Goal: Find specific page/section: Find specific page/section

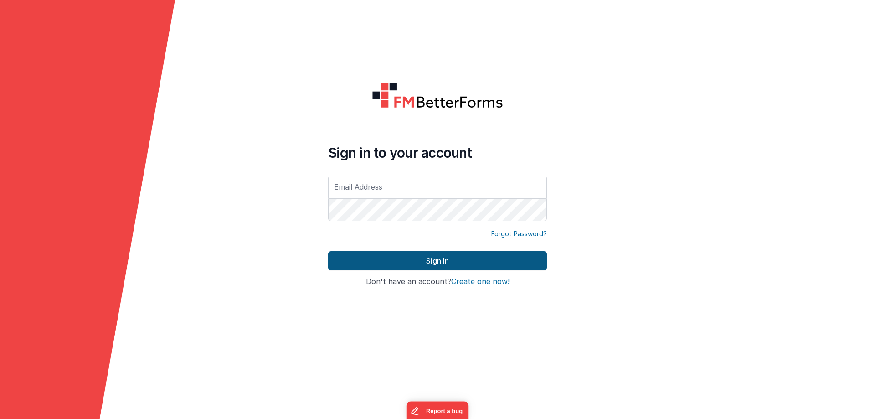
type input "[EMAIL_ADDRESS][DOMAIN_NAME]"
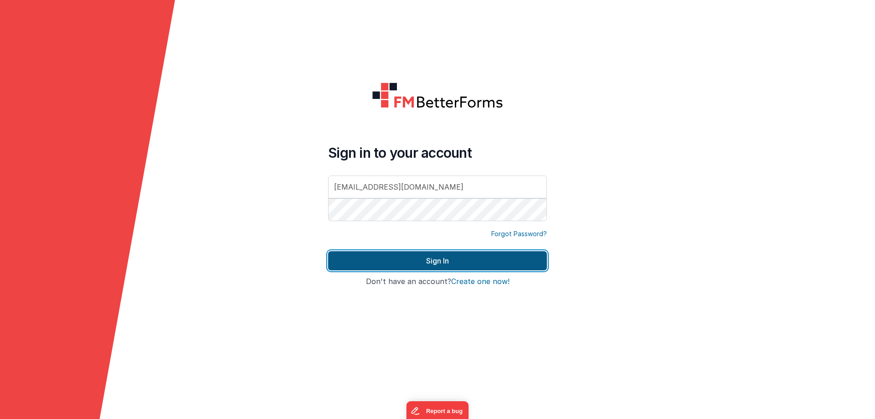
click at [435, 258] on button "Sign In" at bounding box center [437, 260] width 219 height 19
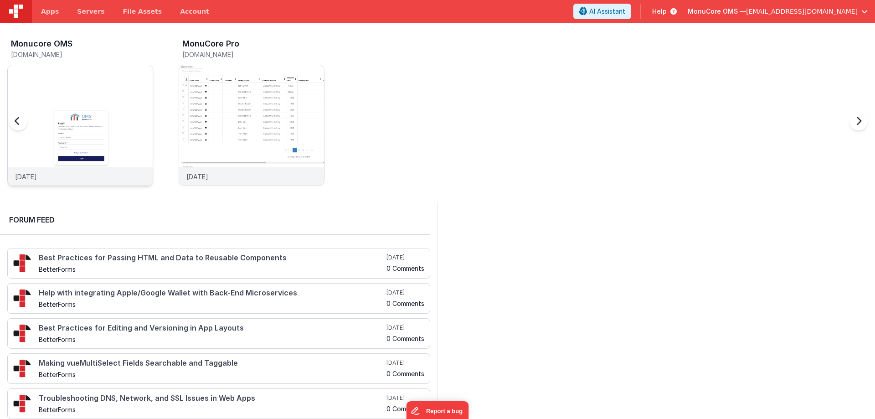
click at [125, 88] on img at bounding box center [80, 137] width 145 height 145
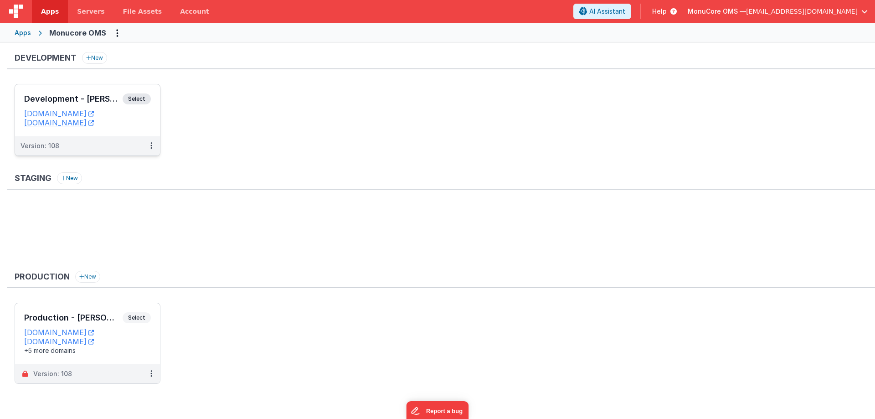
click at [87, 95] on h3 "Development - [PERSON_NAME]" at bounding box center [73, 98] width 98 height 9
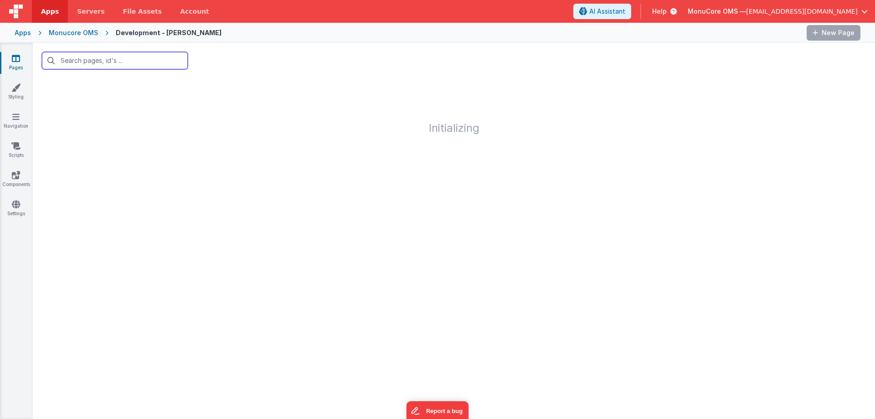
click at [106, 60] on input "text" at bounding box center [115, 60] width 146 height 17
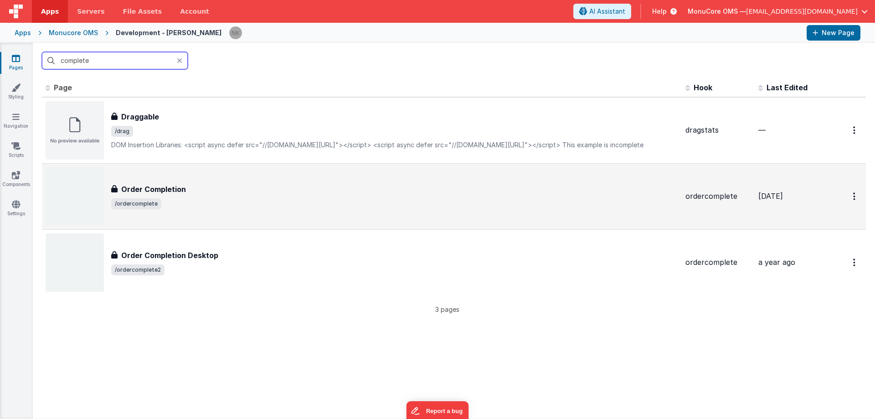
type input "complete"
click at [226, 201] on span "/ordercomplete" at bounding box center [394, 203] width 567 height 11
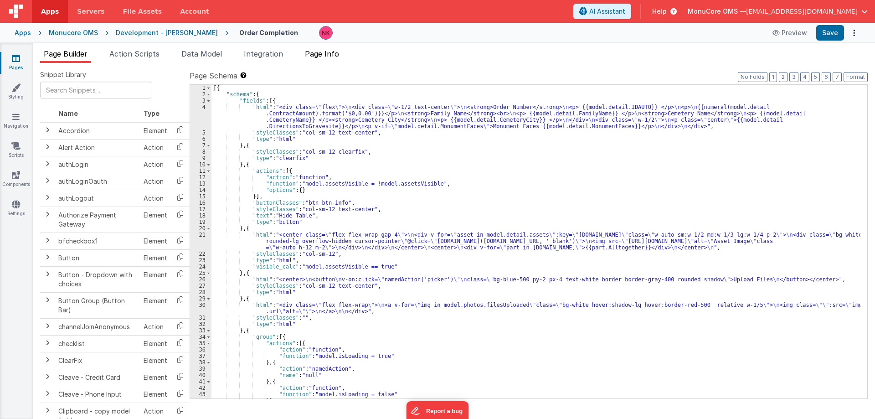
click at [326, 58] on span "Page Info" at bounding box center [322, 53] width 34 height 9
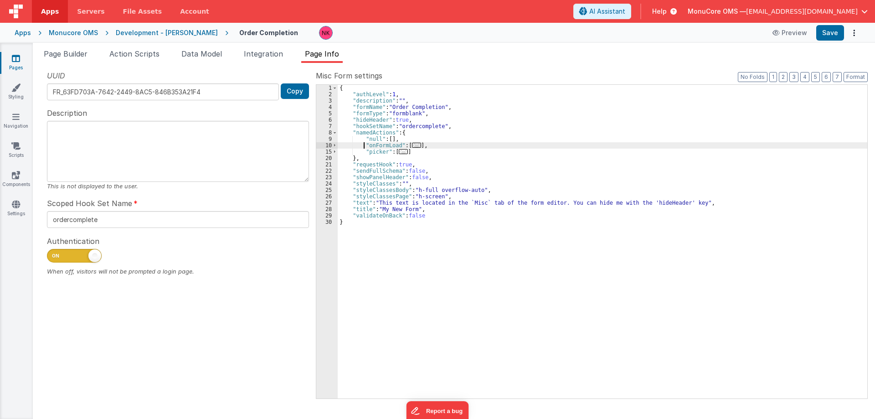
click at [364, 145] on div "{ "authLevel" : 1 , "description" : "" , "formName" : "Order Completion" , "for…" at bounding box center [603, 248] width 530 height 326
click at [360, 148] on div "{ "authLevel" : 1 , "description" : "" , "formName" : "Order Completion" , "for…" at bounding box center [603, 248] width 530 height 326
click at [336, 152] on span at bounding box center [334, 152] width 5 height 6
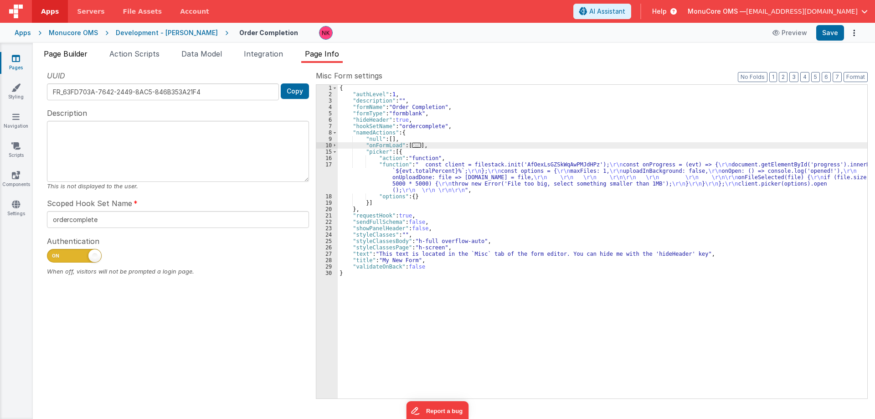
click at [88, 56] on span "Page Builder" at bounding box center [66, 53] width 44 height 9
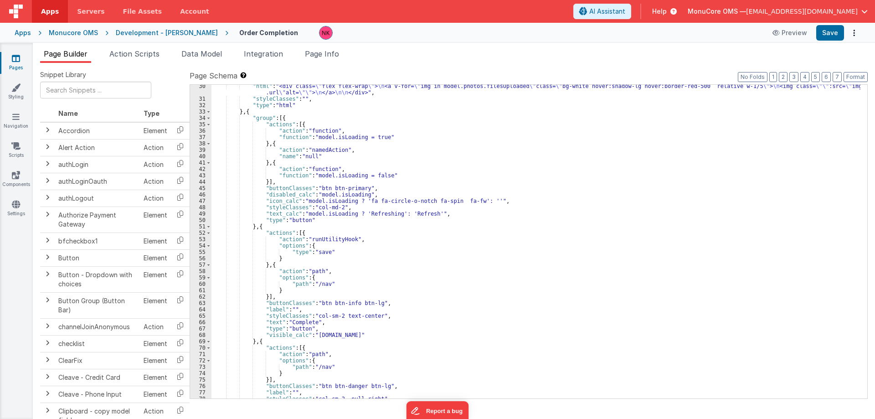
scroll to position [219, 0]
click at [262, 52] on span "Integration" at bounding box center [263, 53] width 39 height 9
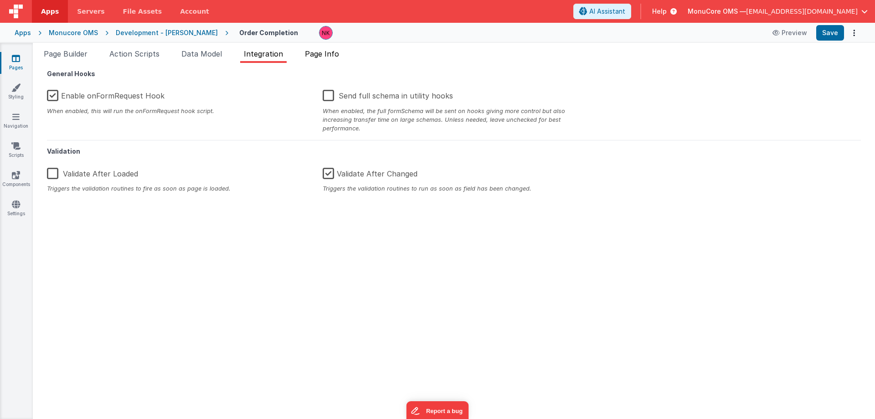
click at [321, 57] on span "Page Info" at bounding box center [322, 53] width 34 height 9
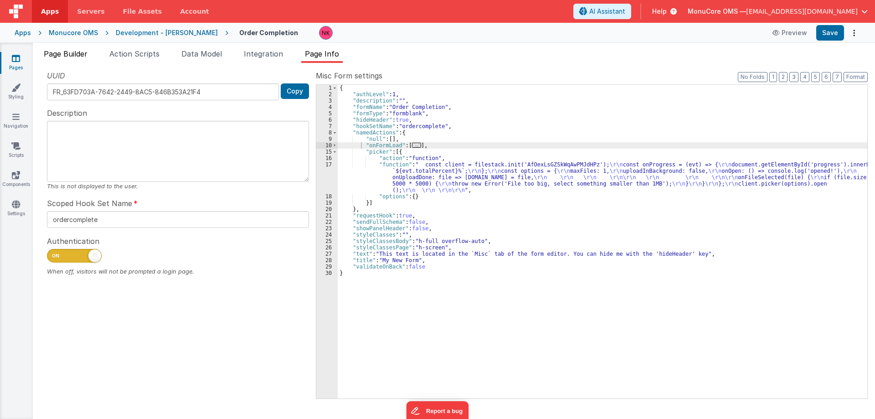
click at [83, 53] on span "Page Builder" at bounding box center [66, 53] width 44 height 9
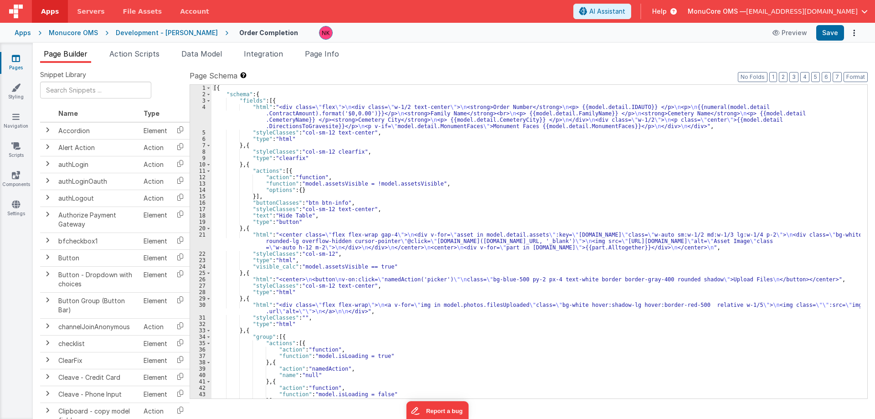
scroll to position [0, 0]
click at [326, 55] on span "Page Info" at bounding box center [322, 53] width 34 height 9
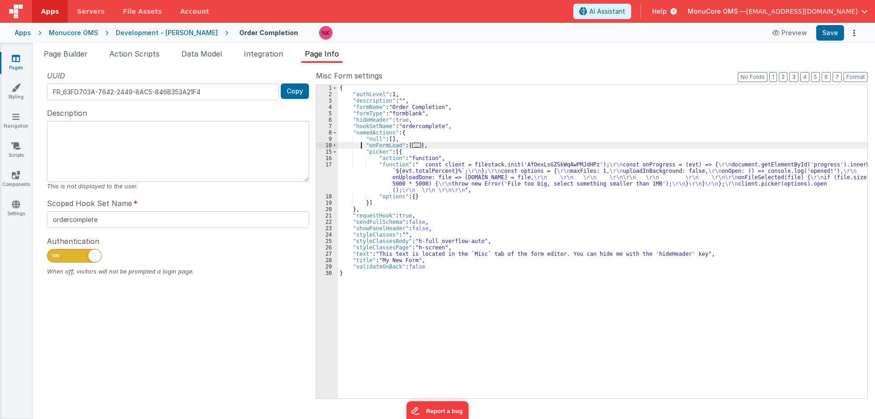
click at [338, 153] on div "15" at bounding box center [326, 152] width 21 height 6
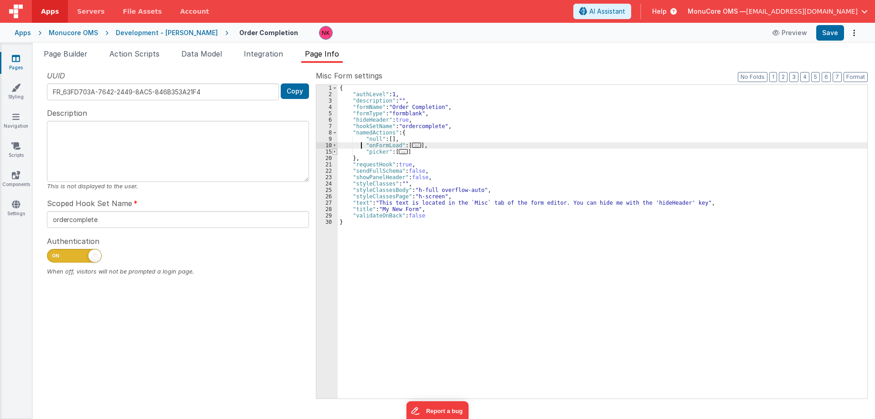
click at [334, 151] on span at bounding box center [334, 152] width 5 height 6
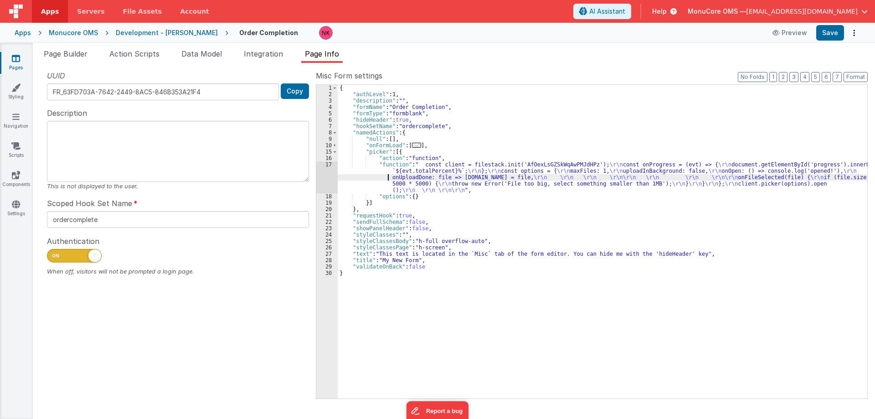
click at [358, 175] on div "{ "authLevel" : 1 , "description" : "" , "formName" : "Order Completion" , "for…" at bounding box center [603, 248] width 530 height 326
click at [330, 177] on div "17" at bounding box center [326, 177] width 21 height 32
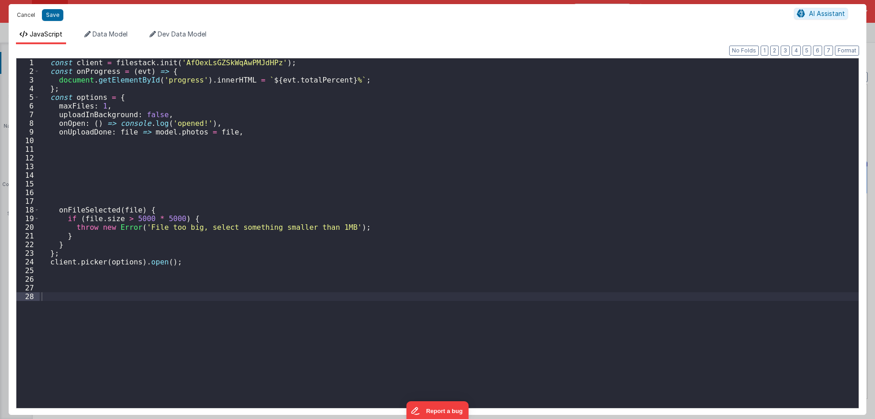
click at [32, 15] on button "Cancel" at bounding box center [25, 15] width 27 height 13
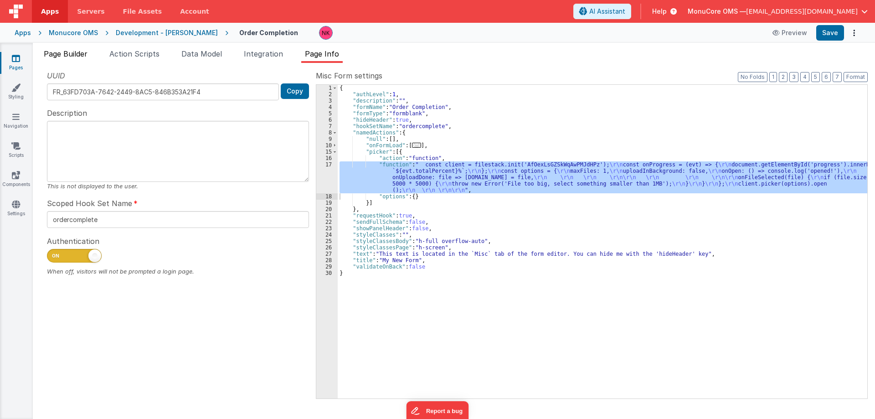
click at [80, 56] on span "Page Builder" at bounding box center [66, 53] width 44 height 9
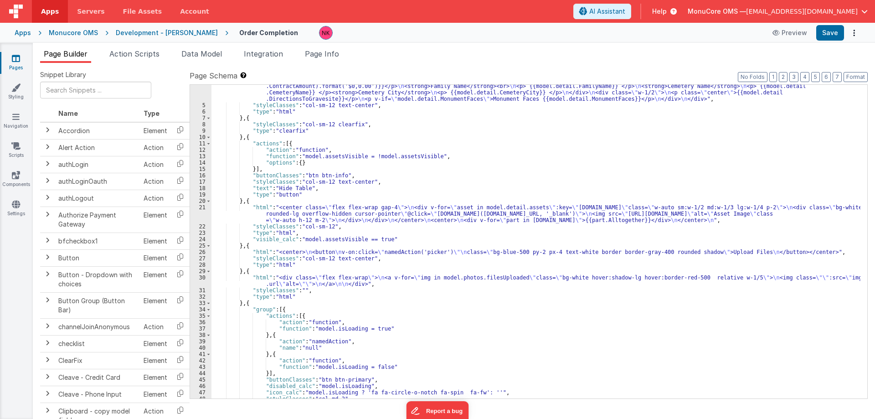
scroll to position [55, 0]
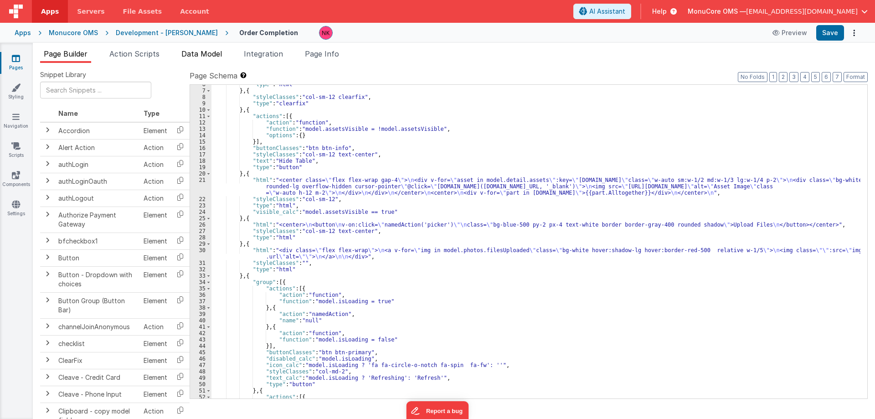
click at [207, 55] on span "Data Model" at bounding box center [201, 53] width 41 height 9
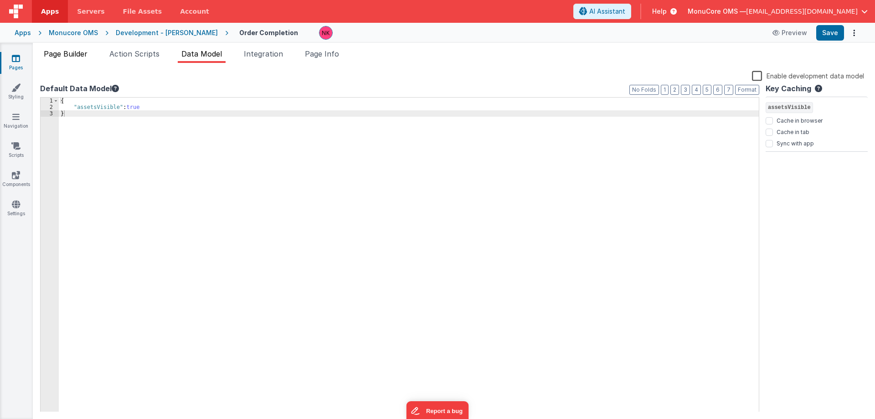
click at [86, 53] on span "Page Builder" at bounding box center [66, 53] width 44 height 9
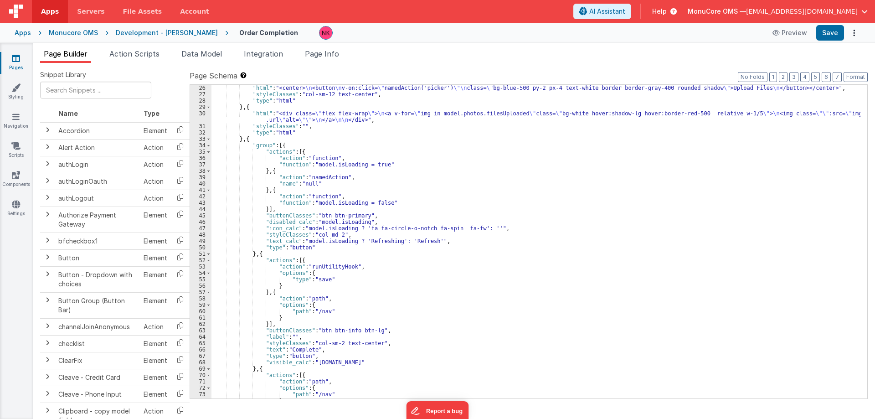
scroll to position [286, 0]
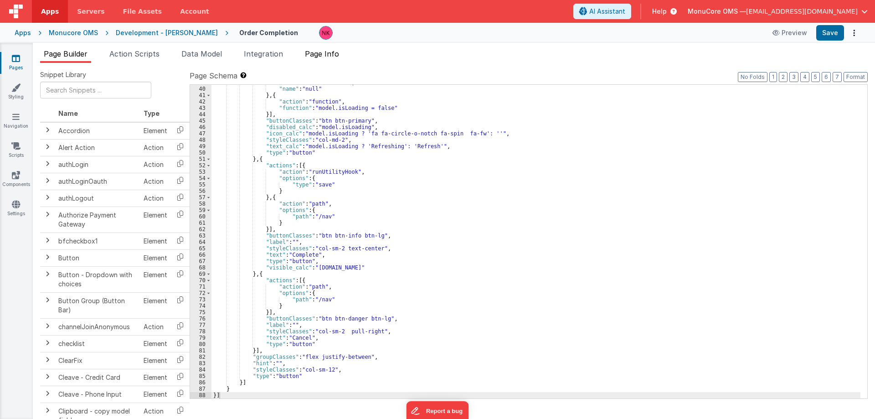
click at [335, 52] on span "Page Info" at bounding box center [322, 53] width 34 height 9
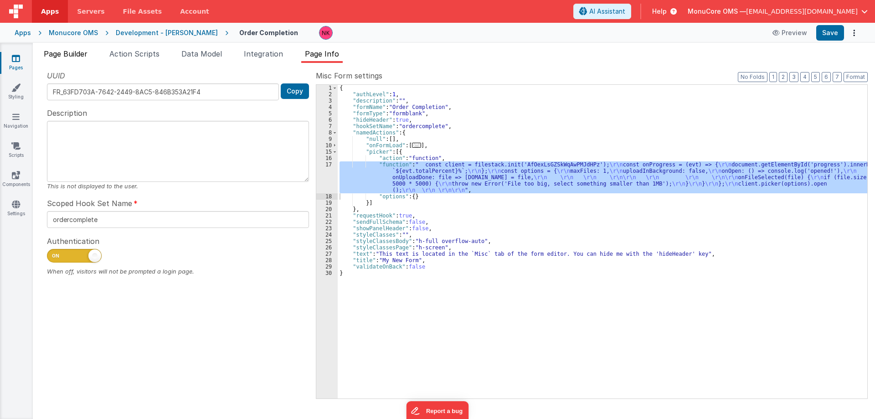
click at [75, 51] on span "Page Builder" at bounding box center [66, 53] width 44 height 9
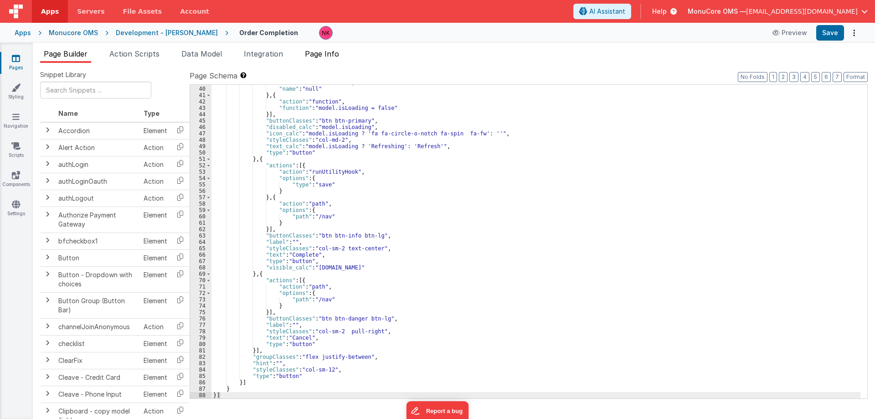
click at [330, 55] on span "Page Info" at bounding box center [322, 53] width 34 height 9
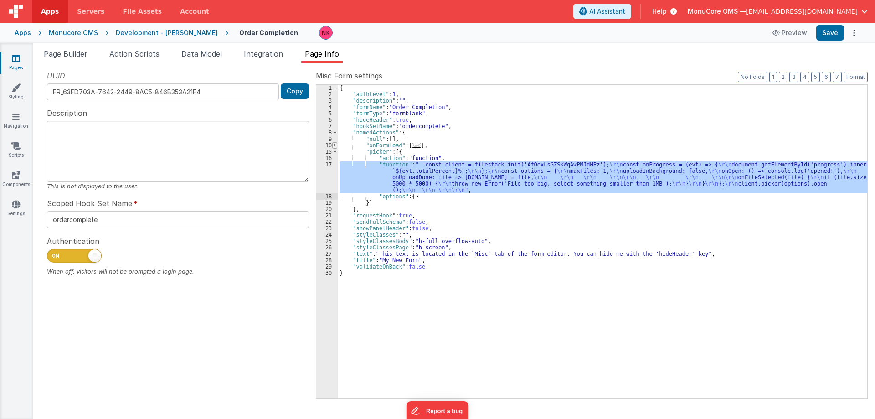
click at [336, 145] on span at bounding box center [334, 145] width 5 height 6
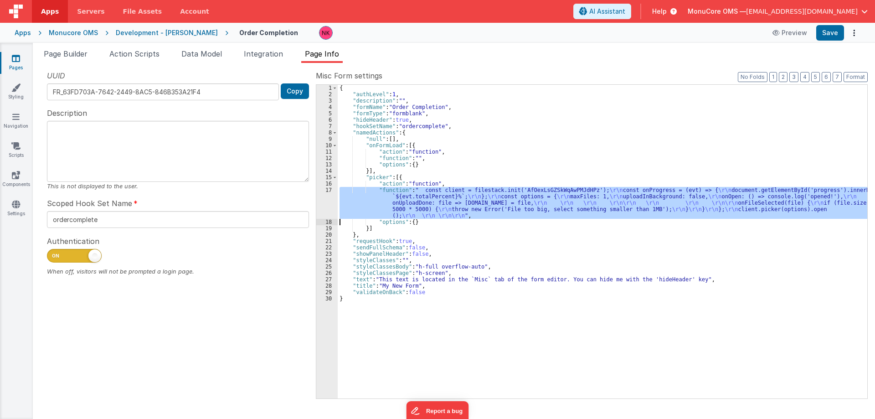
click at [346, 202] on div "{ "authLevel" : 1 , "description" : "" , "formName" : "Order Completion" , "for…" at bounding box center [603, 242] width 530 height 314
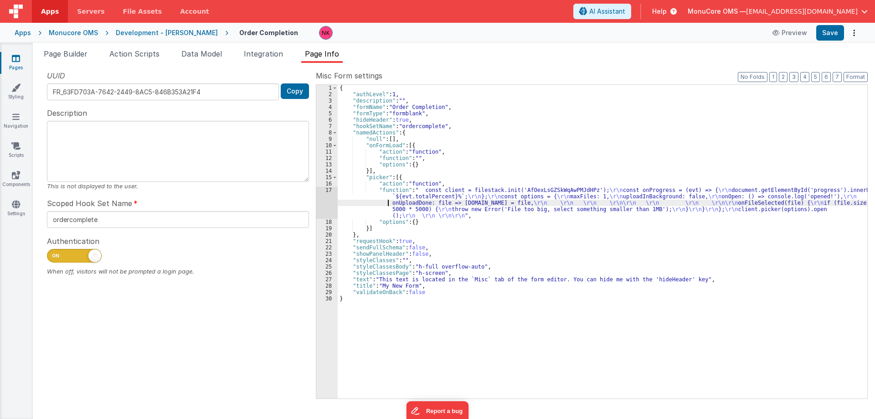
click at [331, 200] on div "17" at bounding box center [326, 203] width 21 height 32
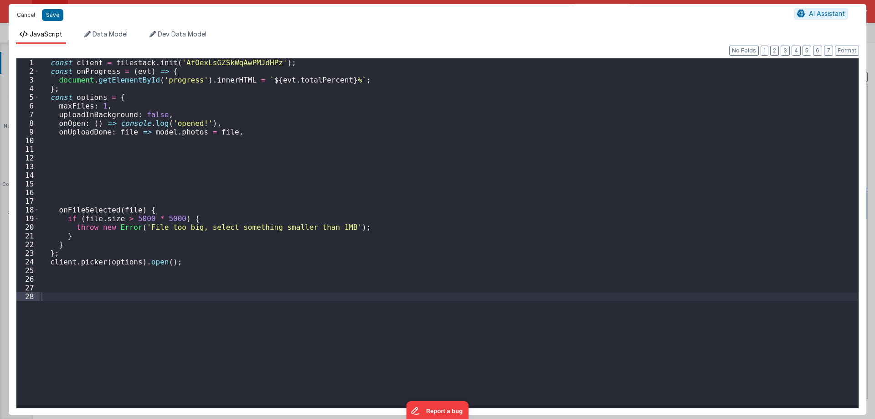
click at [36, 14] on button "Cancel" at bounding box center [25, 15] width 27 height 13
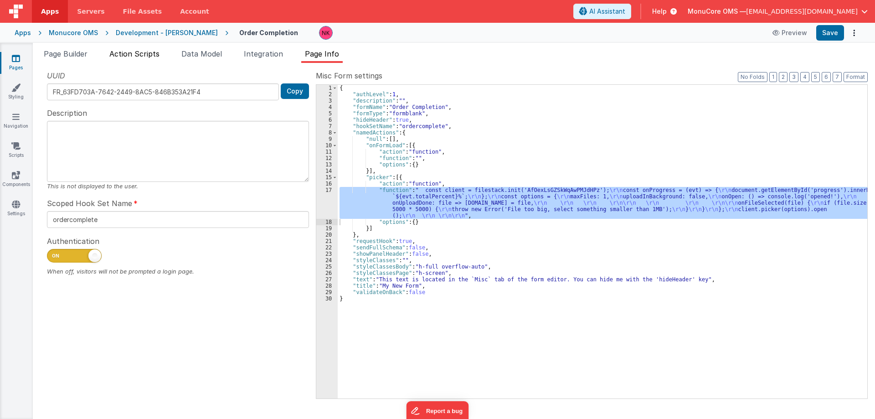
click at [146, 51] on span "Action Scripts" at bounding box center [134, 53] width 50 height 9
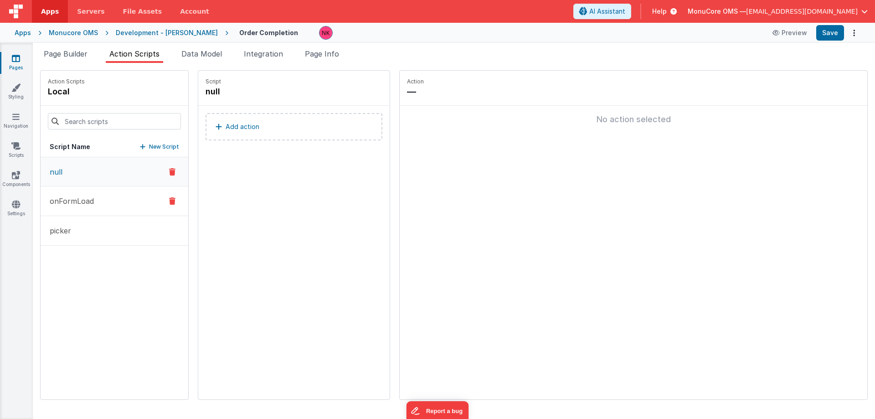
click at [110, 192] on button "onFormLoad" at bounding box center [115, 201] width 148 height 30
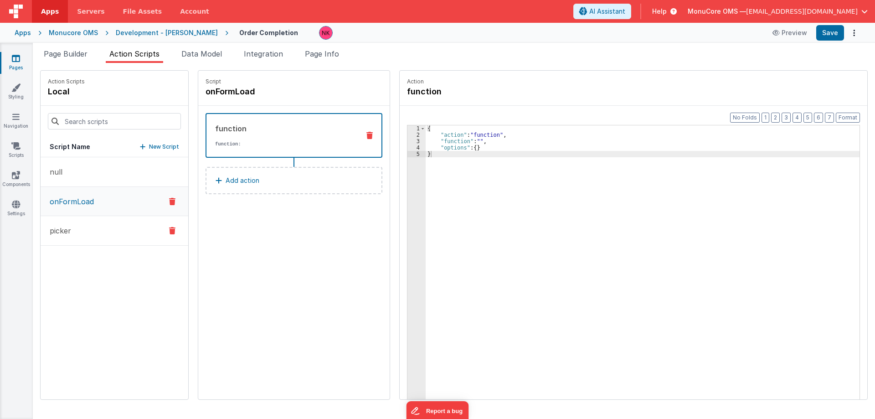
click at [112, 226] on button "picker" at bounding box center [115, 231] width 148 height 30
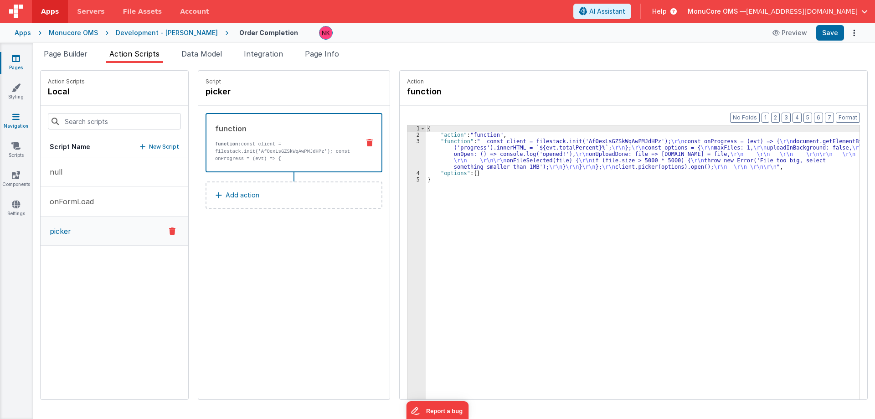
click at [18, 122] on link "Navigation" at bounding box center [16, 121] width 33 height 18
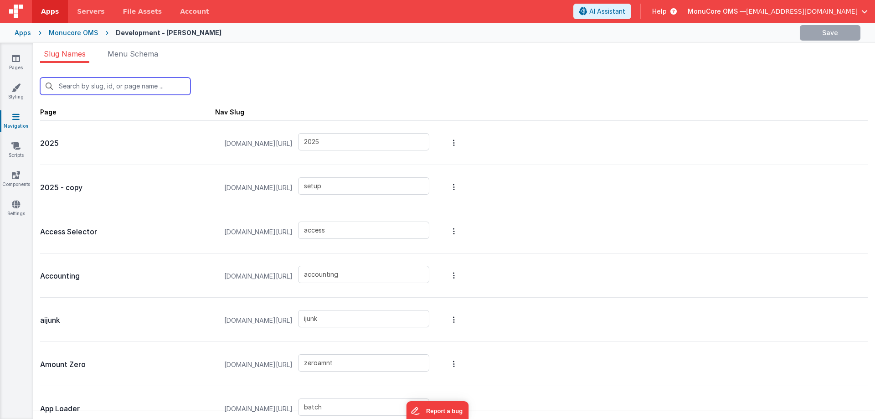
click at [80, 88] on input "text" at bounding box center [115, 85] width 150 height 17
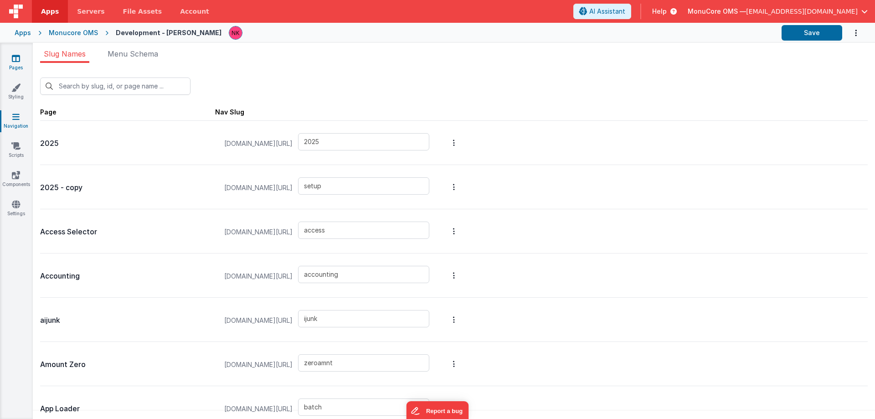
click at [18, 61] on icon at bounding box center [16, 58] width 8 height 9
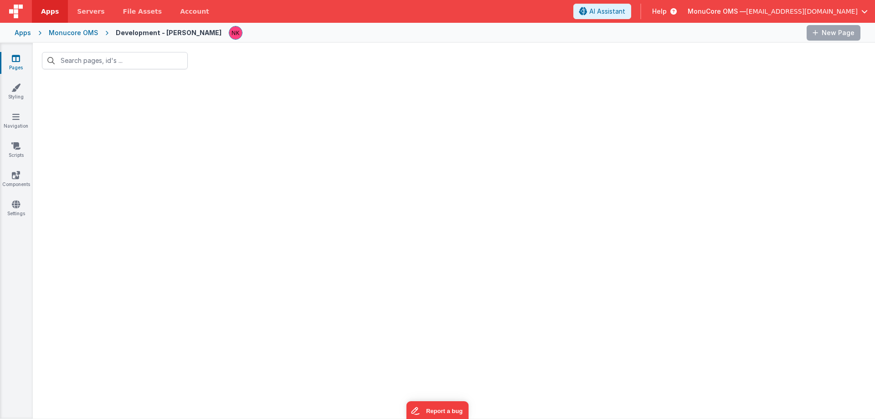
type input "complete"
click at [109, 60] on input "complete" at bounding box center [115, 60] width 146 height 17
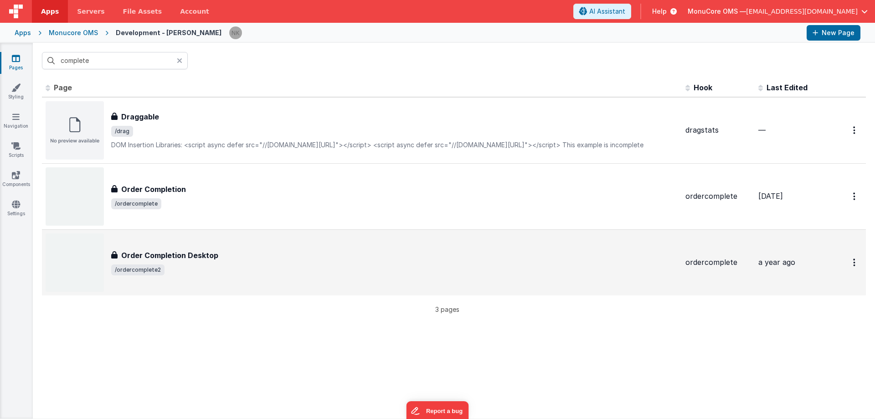
click at [190, 262] on div "Order Completion Desktop Order Completion Desktop /ordercomplete2" at bounding box center [394, 263] width 567 height 26
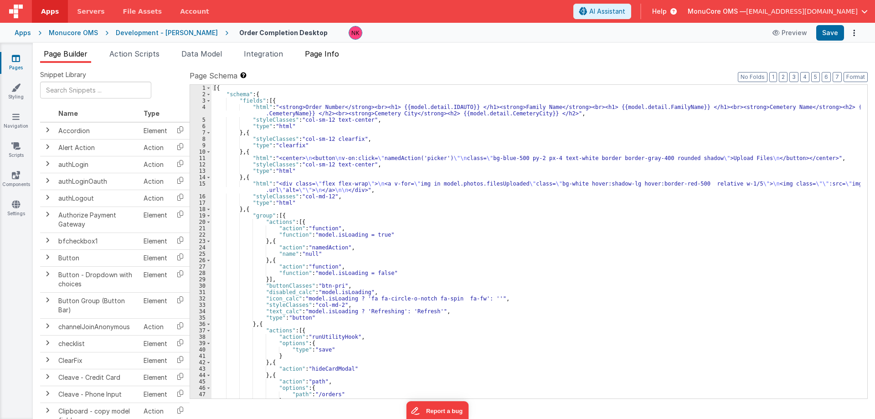
click at [317, 57] on span "Page Info" at bounding box center [322, 53] width 34 height 9
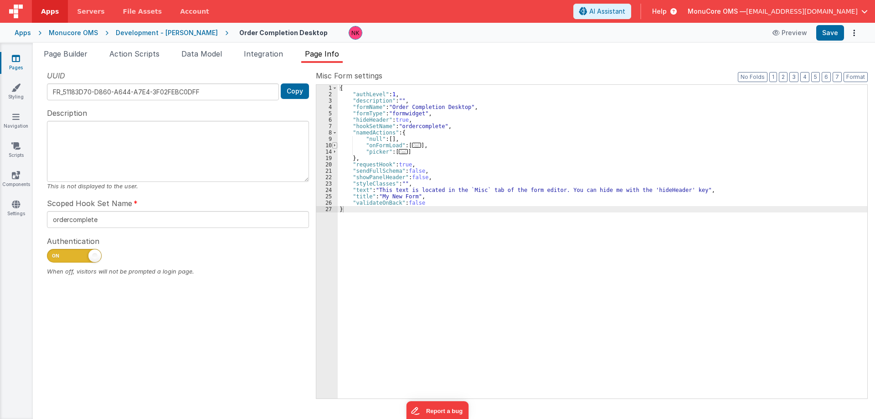
click at [335, 146] on span at bounding box center [334, 145] width 5 height 6
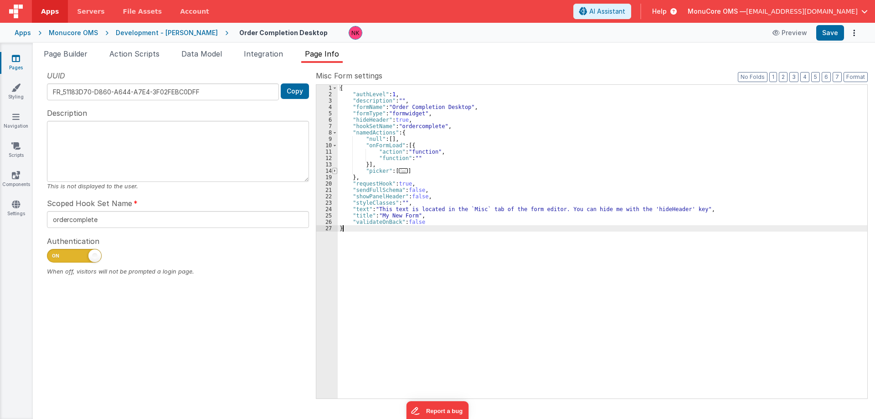
click at [335, 170] on span at bounding box center [334, 171] width 5 height 6
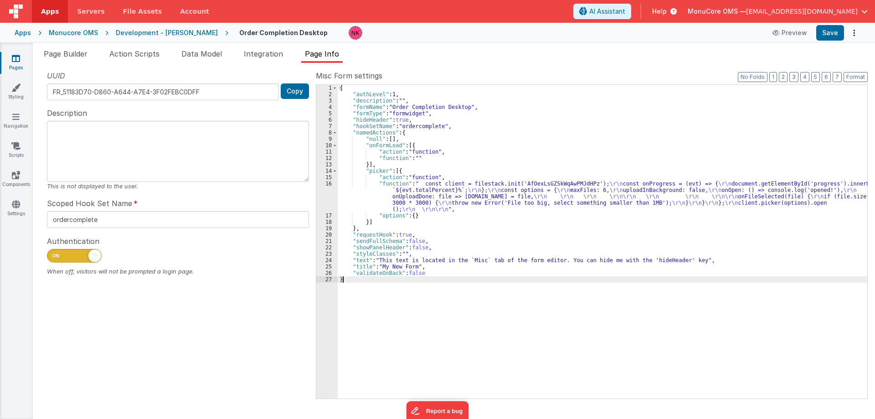
click at [361, 190] on div "{ "authLevel" : 1 , "description" : "" , "formName" : "Order Completion Desktop…" at bounding box center [603, 248] width 530 height 326
click at [332, 194] on div "16" at bounding box center [326, 197] width 21 height 32
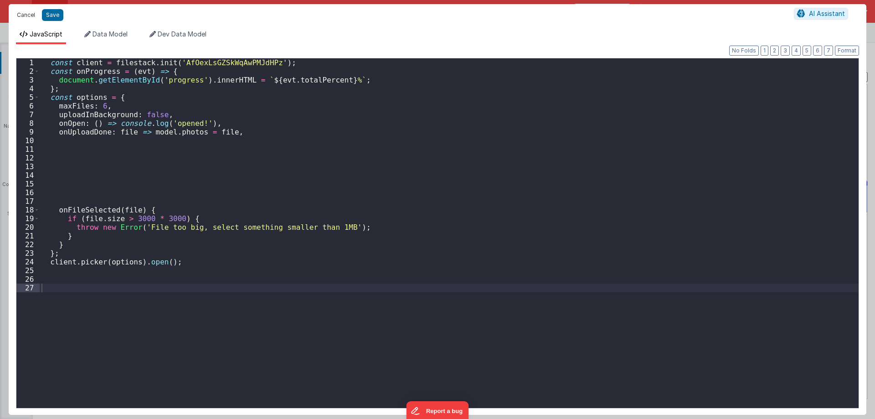
click at [34, 15] on button "Cancel" at bounding box center [25, 15] width 27 height 13
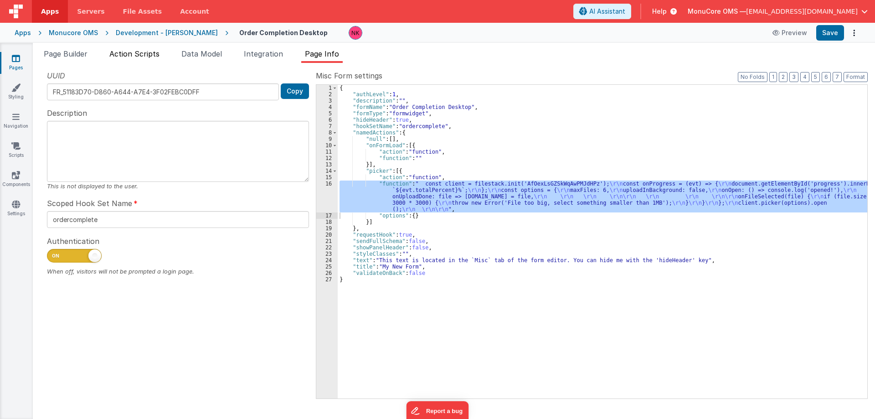
click at [142, 57] on span "Action Scripts" at bounding box center [134, 53] width 50 height 9
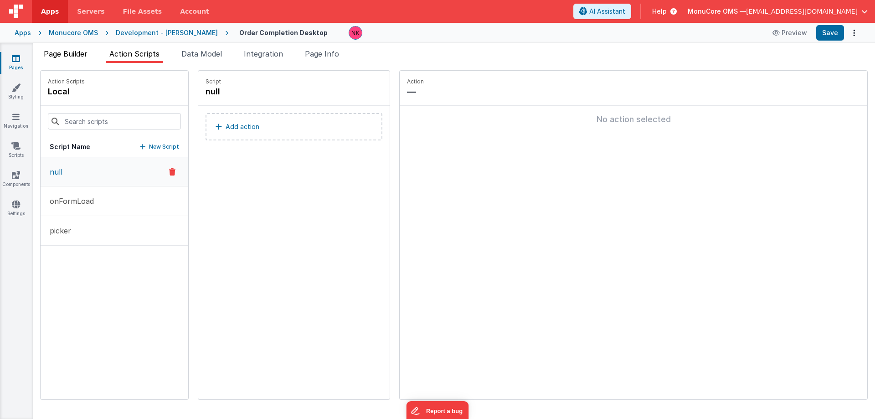
click at [69, 58] on span "Page Builder" at bounding box center [66, 53] width 44 height 9
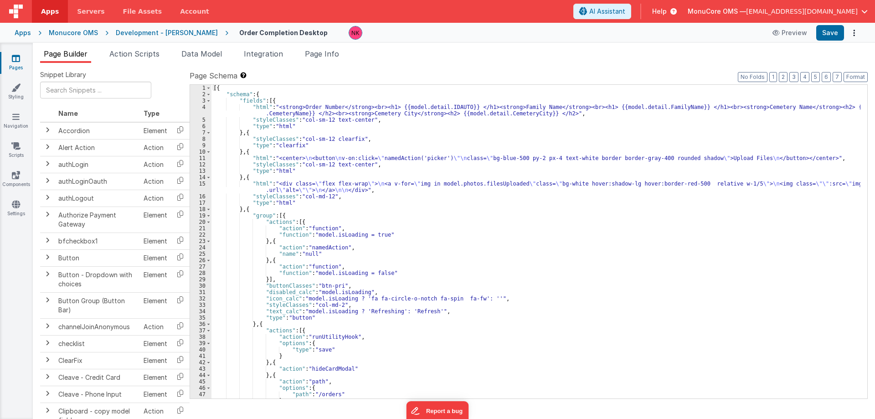
click at [436, 65] on div "Snippet Library Name Type Accordion Element Alert Action Action authLogin Actio…" at bounding box center [454, 248] width 842 height 371
click at [17, 66] on link "Pages" at bounding box center [16, 63] width 33 height 18
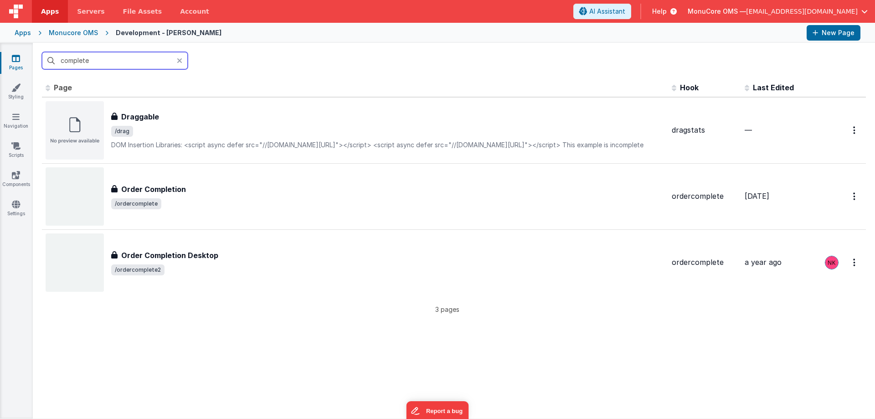
drag, startPoint x: 62, startPoint y: 57, endPoint x: 51, endPoint y: 57, distance: 10.9
click at [51, 57] on input "complete" at bounding box center [115, 60] width 146 height 17
drag, startPoint x: 102, startPoint y: 60, endPoint x: 45, endPoint y: 61, distance: 57.4
click at [45, 61] on input "complete" at bounding box center [115, 60] width 146 height 17
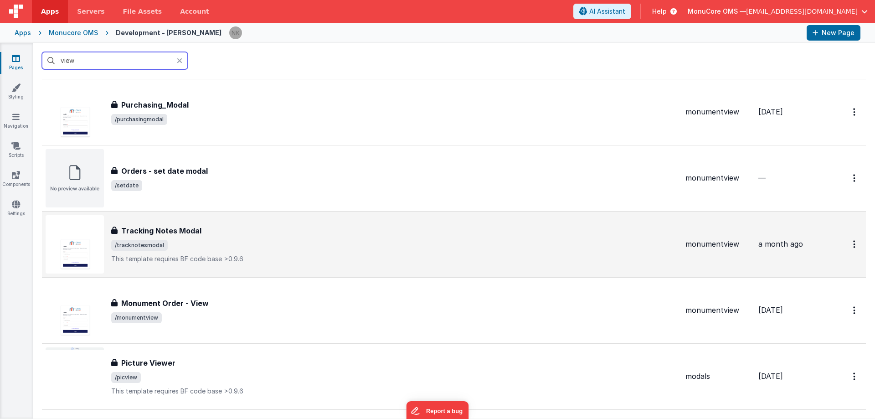
scroll to position [638, 0]
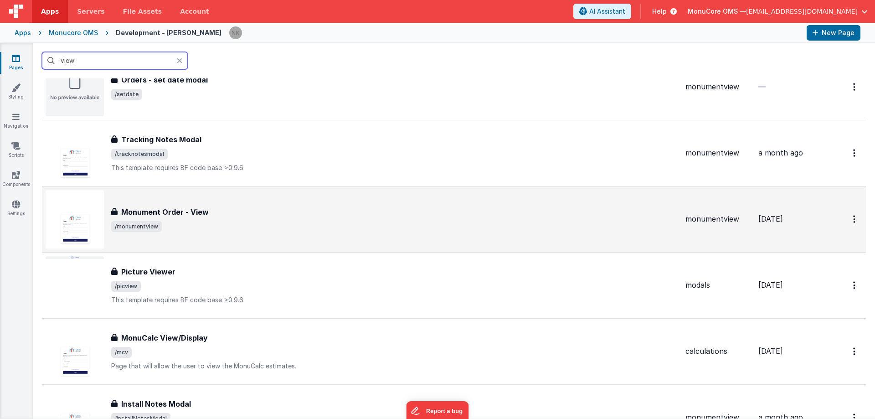
type input "view"
click at [183, 218] on div "Monument Order - View Monument Order - View /monumentview" at bounding box center [394, 219] width 567 height 26
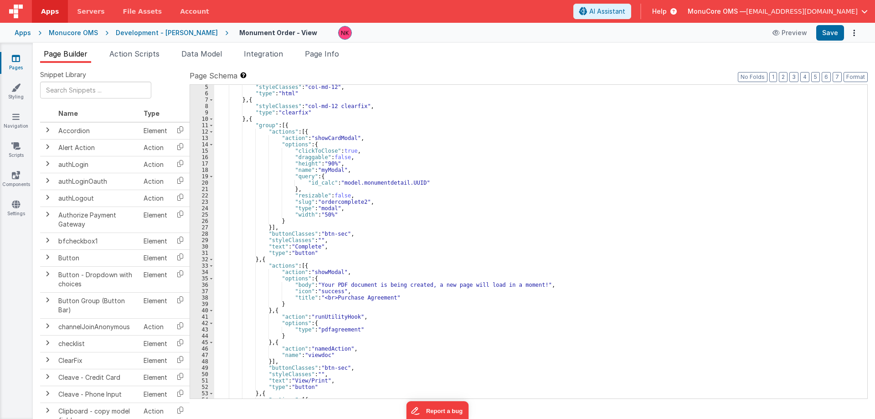
scroll to position [109, 0]
click at [15, 61] on icon at bounding box center [16, 58] width 8 height 9
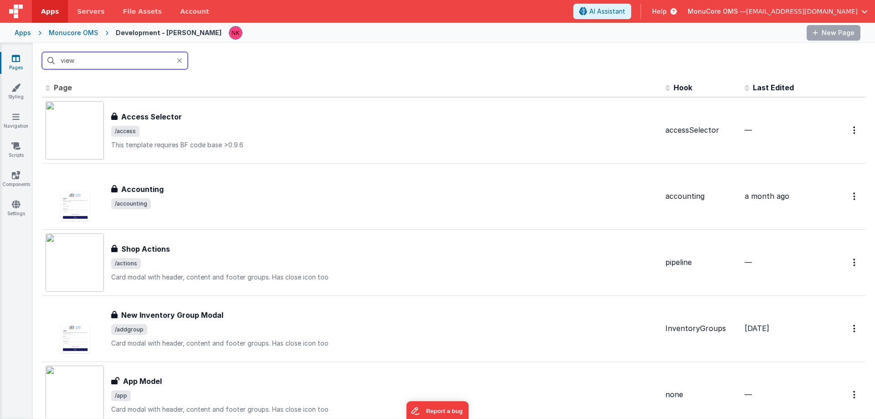
click at [60, 59] on input "view" at bounding box center [115, 60] width 146 height 17
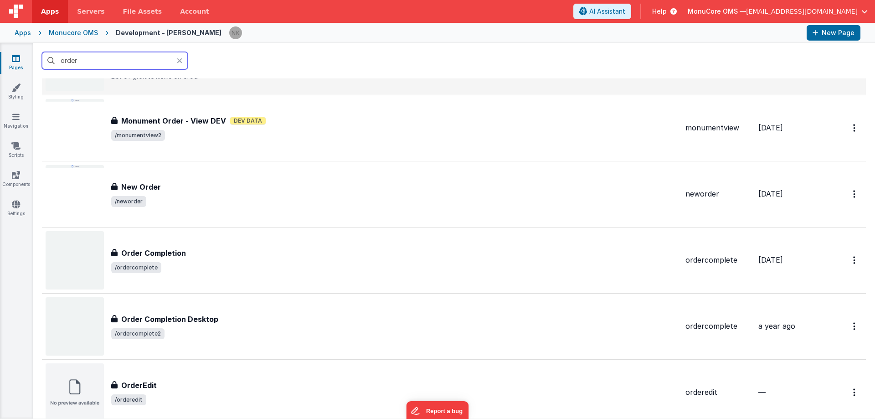
scroll to position [775, 0]
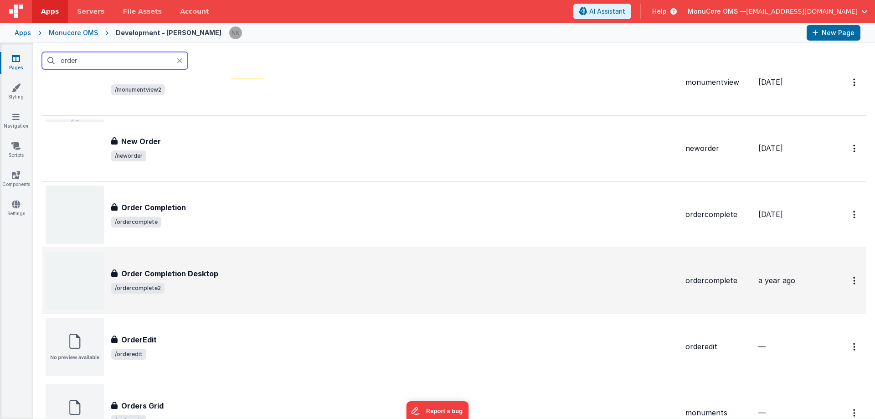
type input "order"
click at [212, 278] on h3 "Order Completion Desktop" at bounding box center [169, 273] width 97 height 11
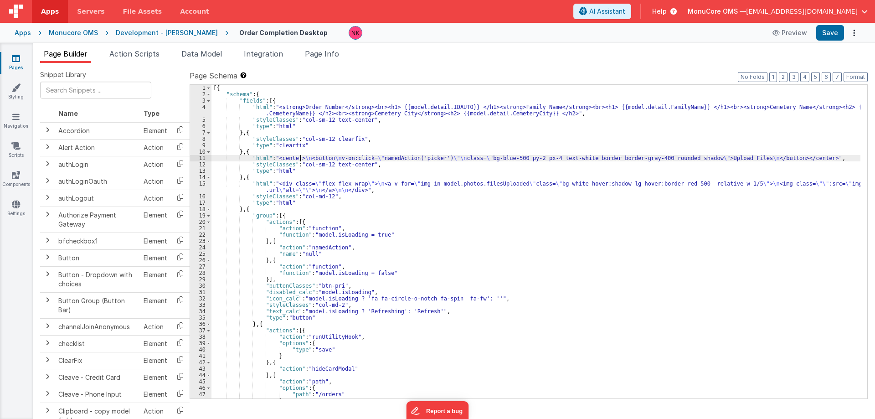
click at [301, 158] on div "[{ "schema" : { "fields" : [{ "html" : "<strong>Order Number</strong><br><h1> {…" at bounding box center [536, 248] width 649 height 326
click at [299, 185] on div "[{ "schema" : { "fields" : [{ "html" : "<strong>Order Number</strong><br><h1> {…" at bounding box center [536, 248] width 649 height 326
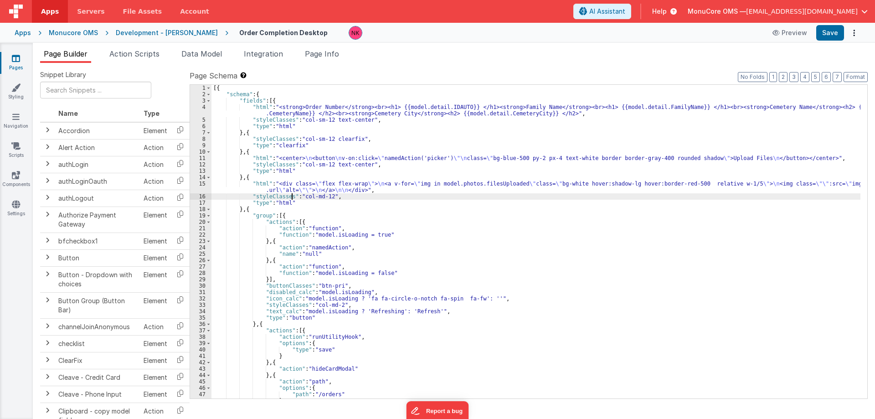
click at [292, 194] on div "[{ "schema" : { "fields" : [{ "html" : "<strong>Order Number</strong><br><h1> {…" at bounding box center [536, 248] width 649 height 326
click at [291, 205] on div "[{ "schema" : { "fields" : [{ "html" : "<strong>Order Number</strong><br><h1> {…" at bounding box center [536, 248] width 649 height 326
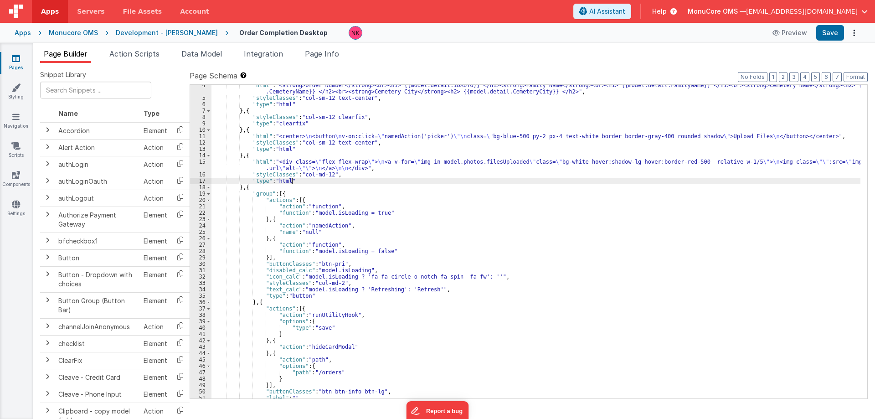
scroll to position [22, 0]
click at [333, 54] on span "Page Info" at bounding box center [322, 53] width 34 height 9
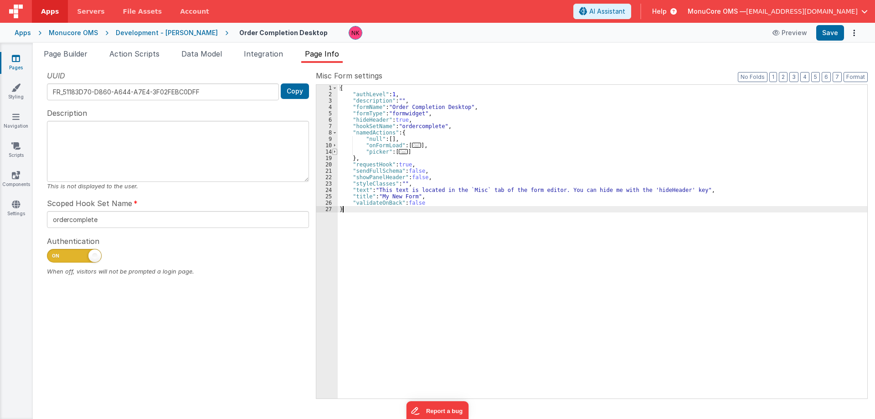
click at [334, 153] on span at bounding box center [334, 152] width 5 height 6
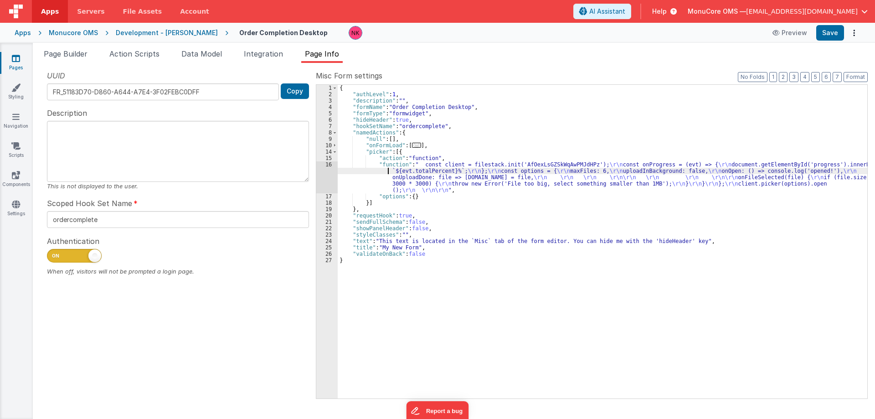
drag, startPoint x: 377, startPoint y: 170, endPoint x: 366, endPoint y: 170, distance: 10.5
click at [374, 170] on div "{ "authLevel" : 1 , "description" : "" , "formName" : "Order Completion Desktop…" at bounding box center [603, 248] width 530 height 326
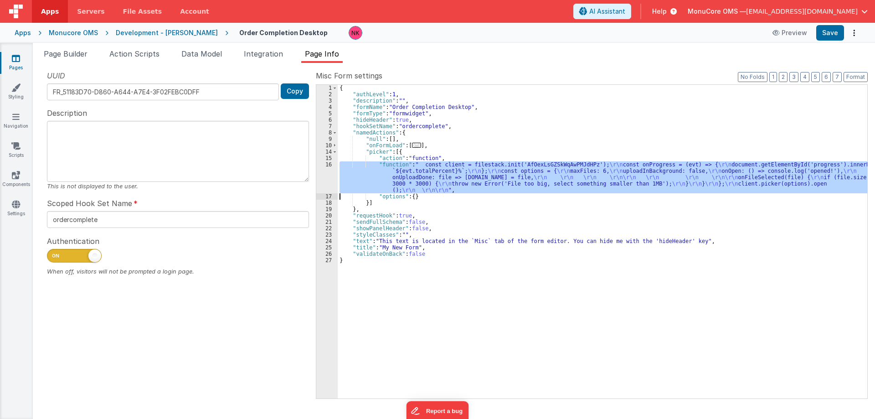
click at [330, 174] on div "16" at bounding box center [326, 177] width 21 height 32
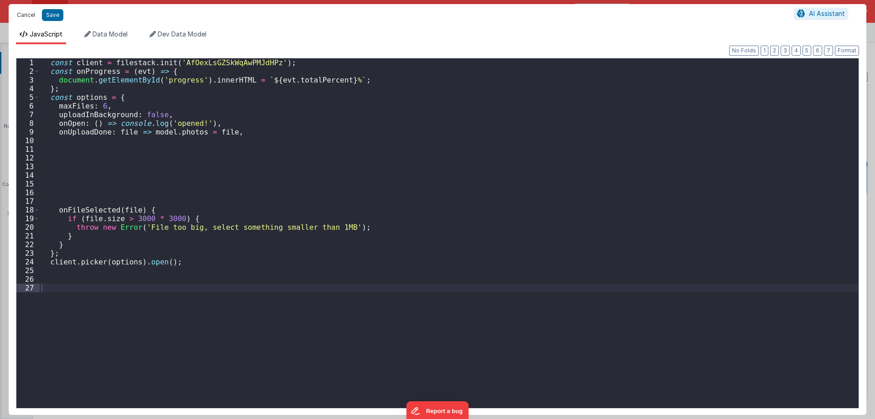
click at [30, 15] on button "Cancel" at bounding box center [25, 15] width 27 height 13
